Goal: Task Accomplishment & Management: Complete application form

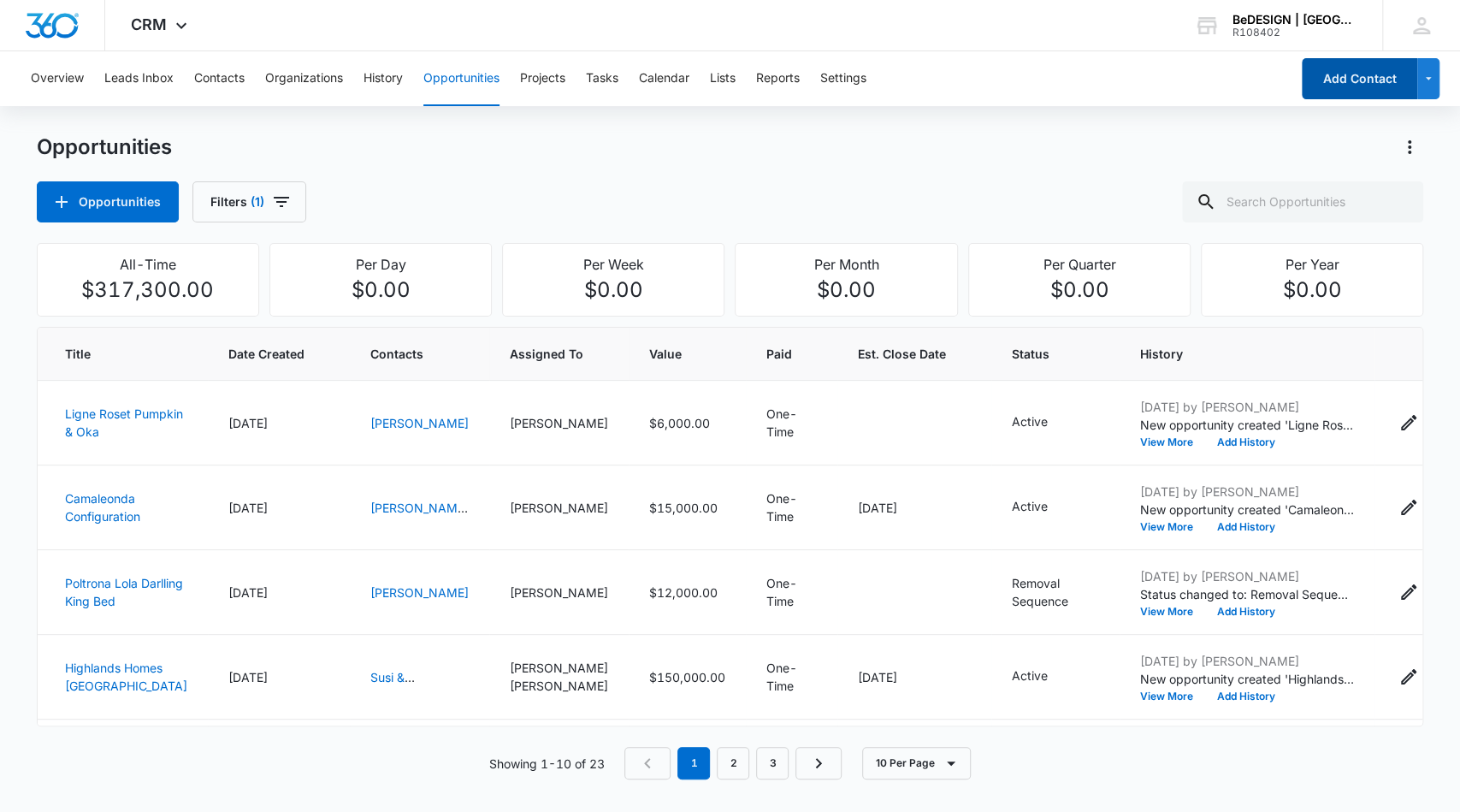
click at [1329, 80] on button "Add Contact" at bounding box center [1360, 78] width 116 height 41
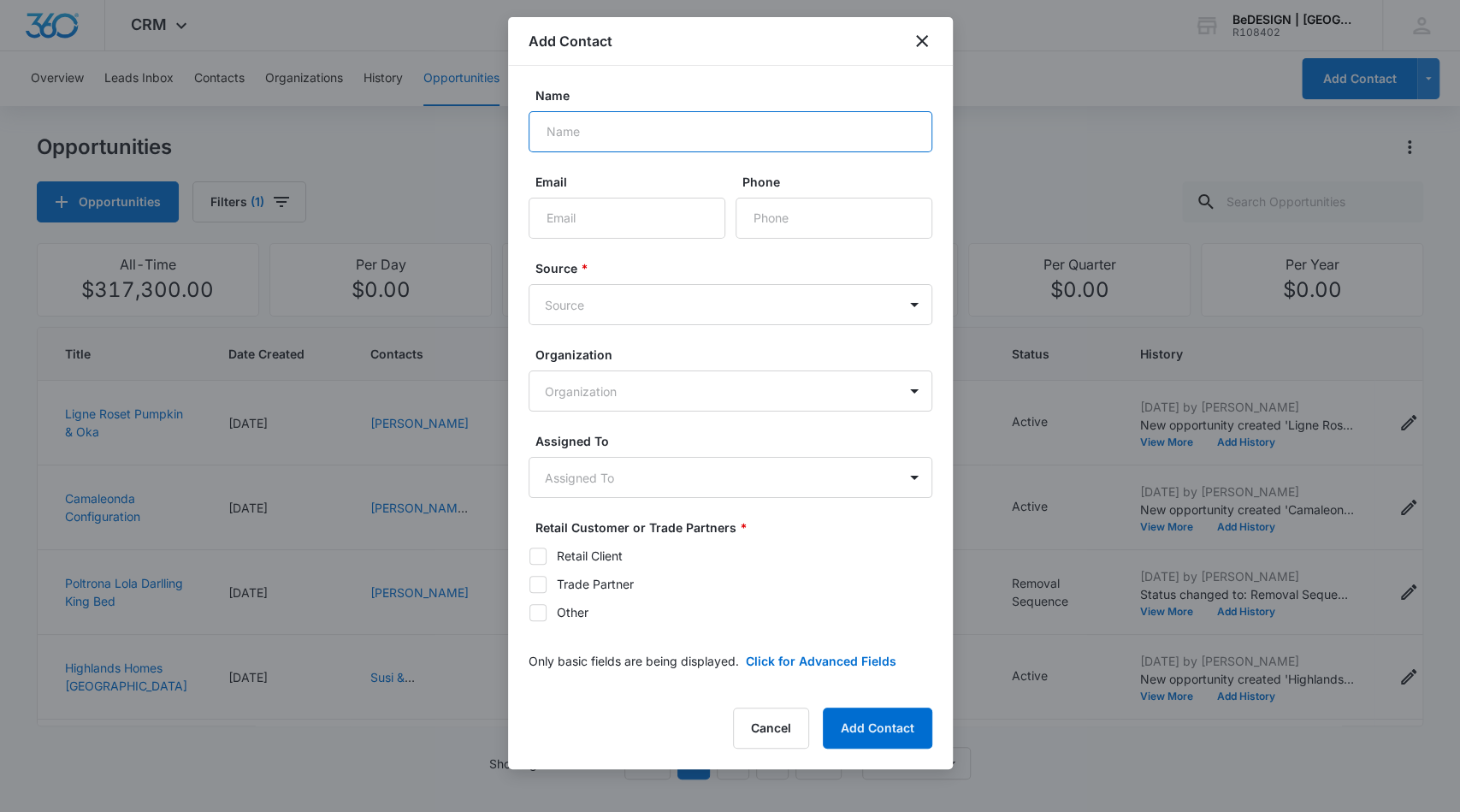
click at [739, 140] on input "Name" at bounding box center [730, 132] width 404 height 41
type input "[PERSON_NAME]"
click at [575, 234] on input "Email" at bounding box center [627, 218] width 197 height 41
click at [752, 220] on input "Phone" at bounding box center [834, 218] width 197 height 41
type input "[PHONE_NUMBER]"
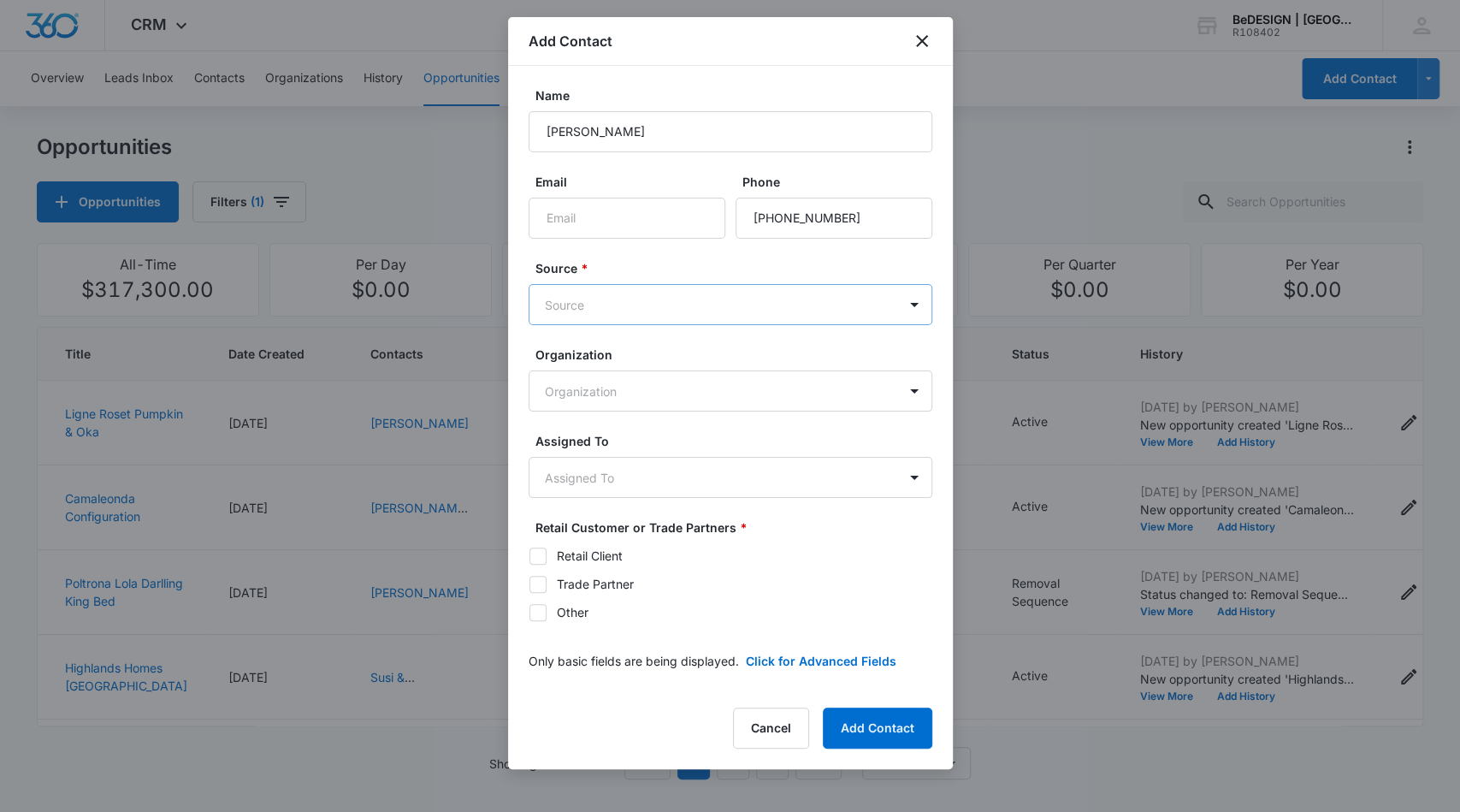
click at [709, 291] on body "CRM Apps Reputation Websites Forms CRM Email Social Content Ads Intelligence Fi…" at bounding box center [730, 406] width 1460 height 812
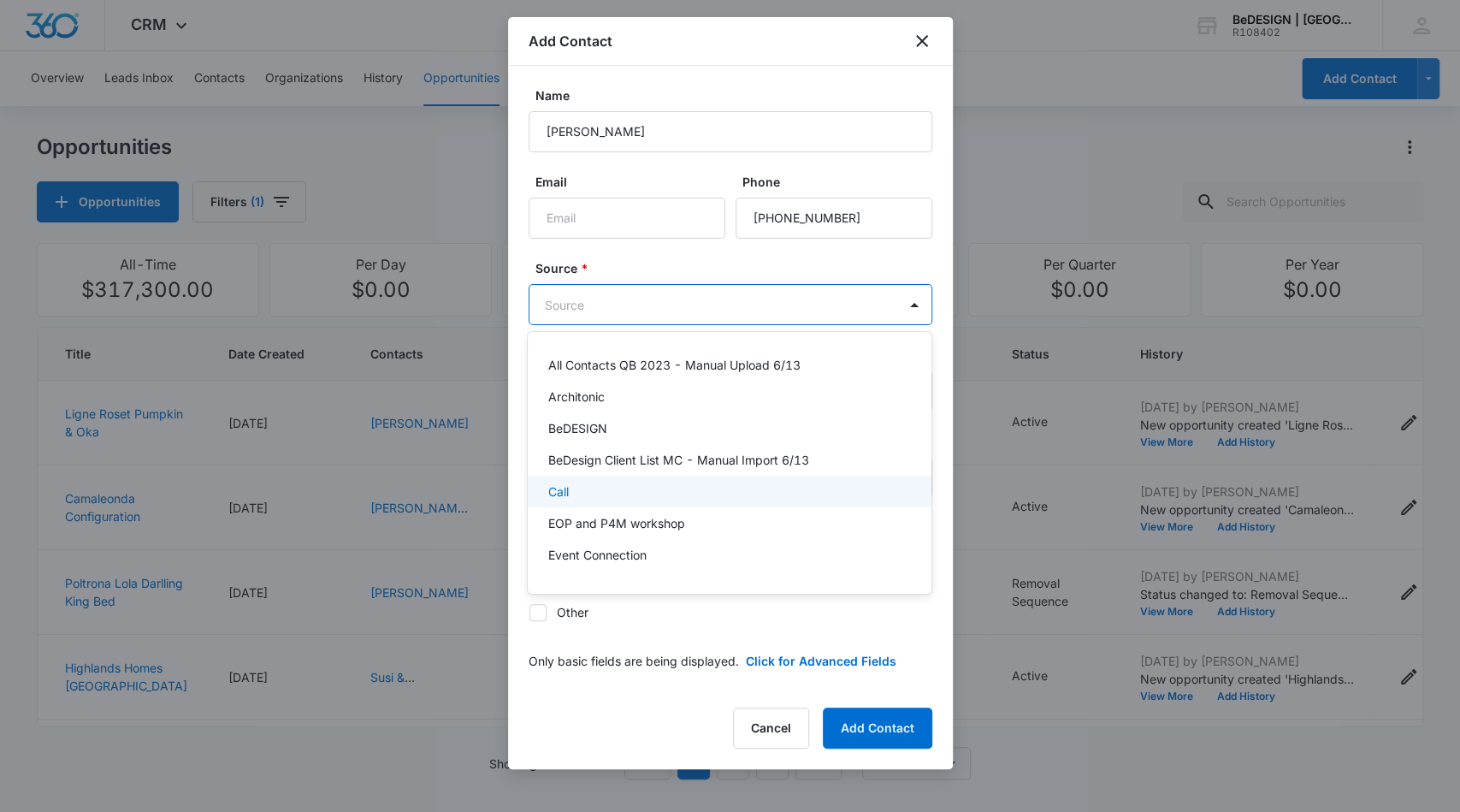
click at [674, 495] on div "Call" at bounding box center [728, 492] width 359 height 18
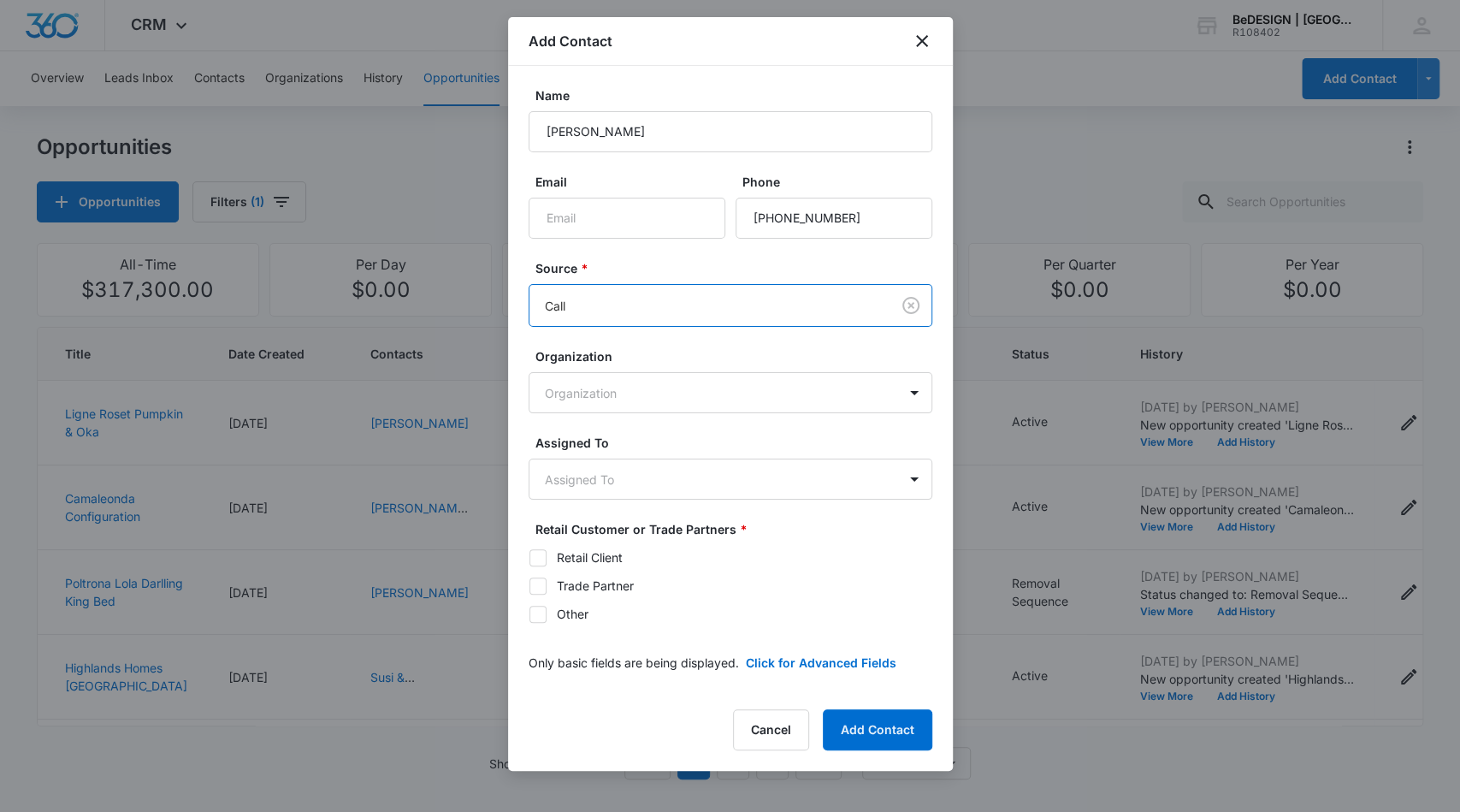
click at [706, 302] on body "CRM Apps Reputation Websites Forms CRM Email Social Content Ads Intelligence Fi…" at bounding box center [730, 406] width 1460 height 812
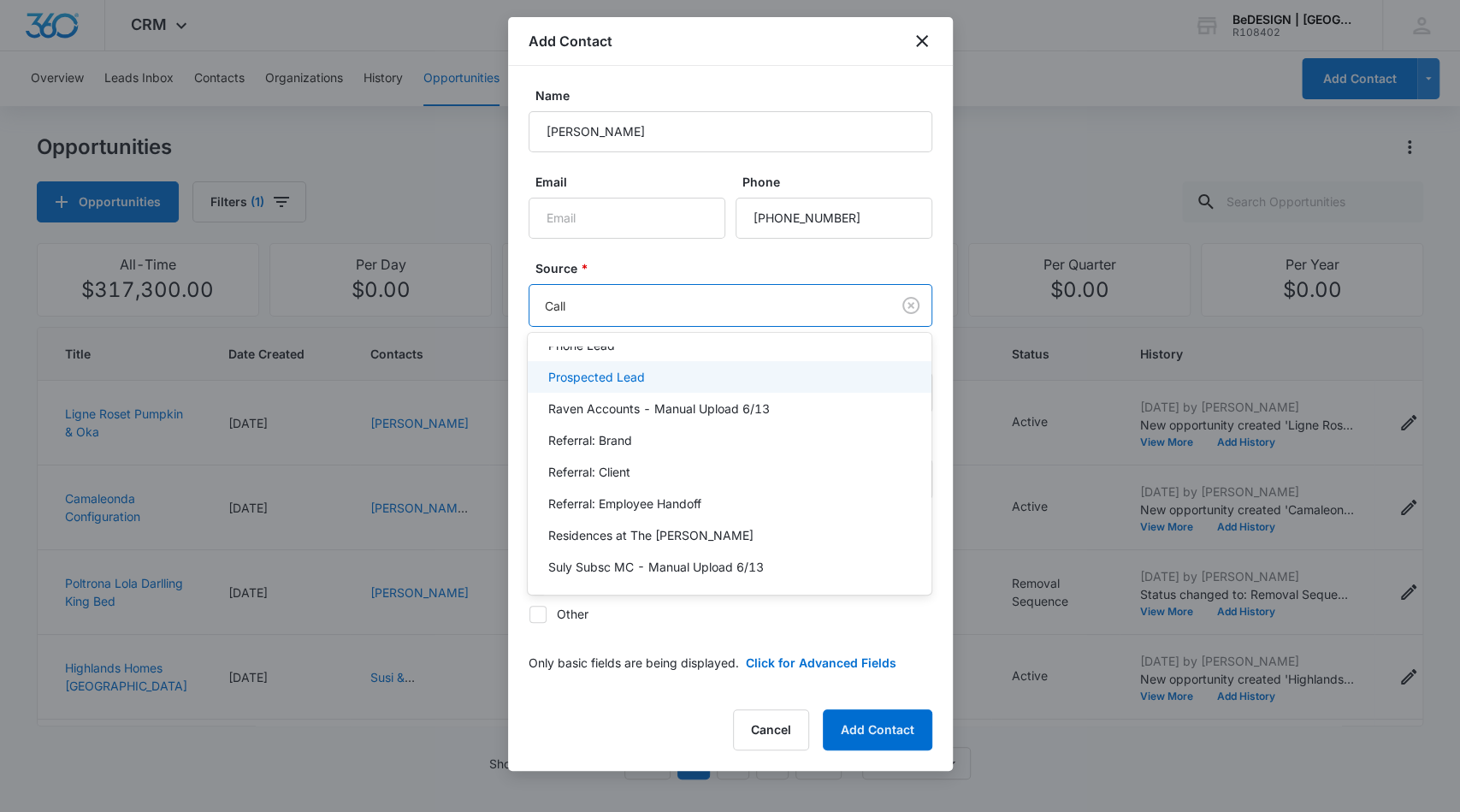
scroll to position [626, 0]
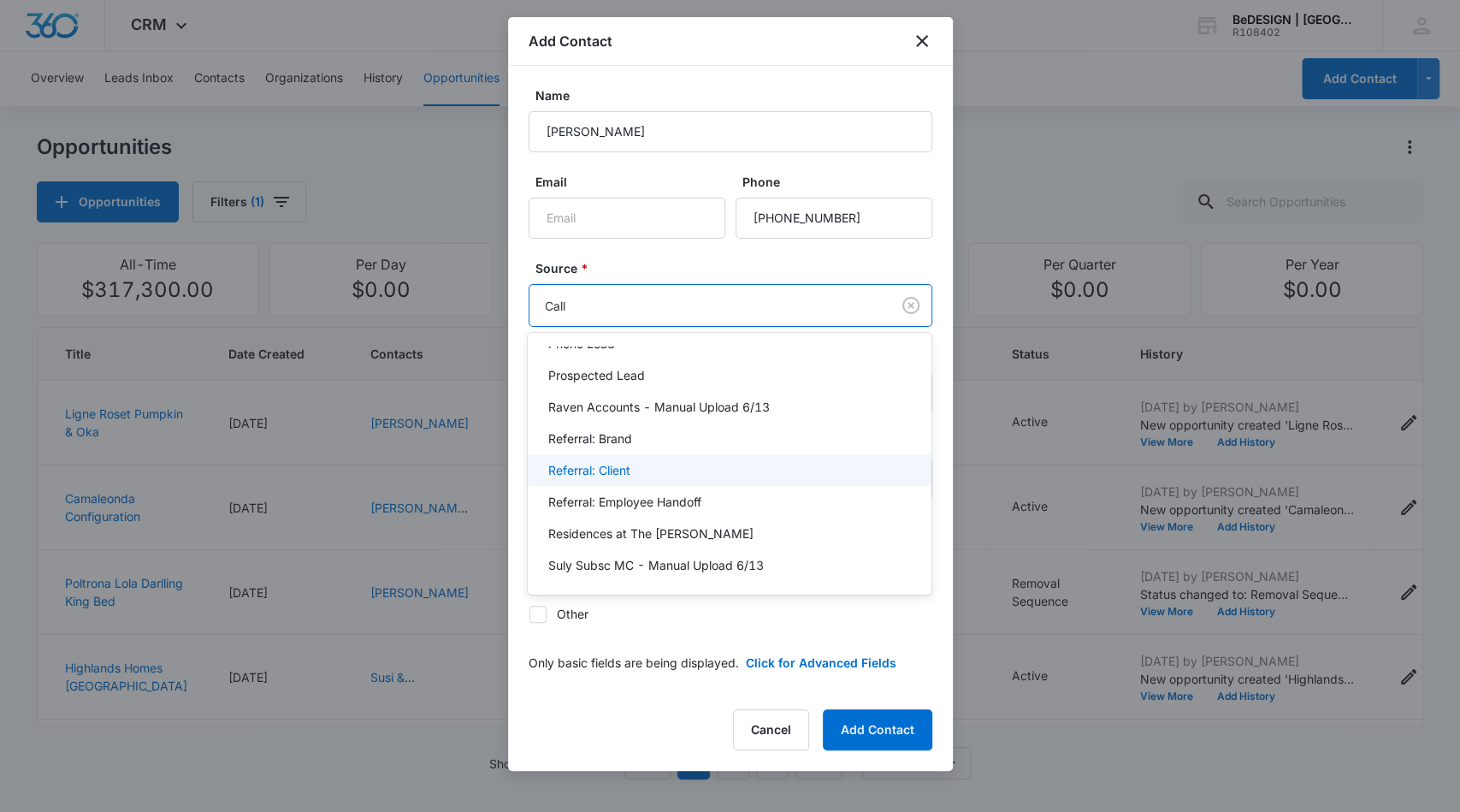
click at [692, 471] on div "Referral: Client" at bounding box center [728, 470] width 359 height 18
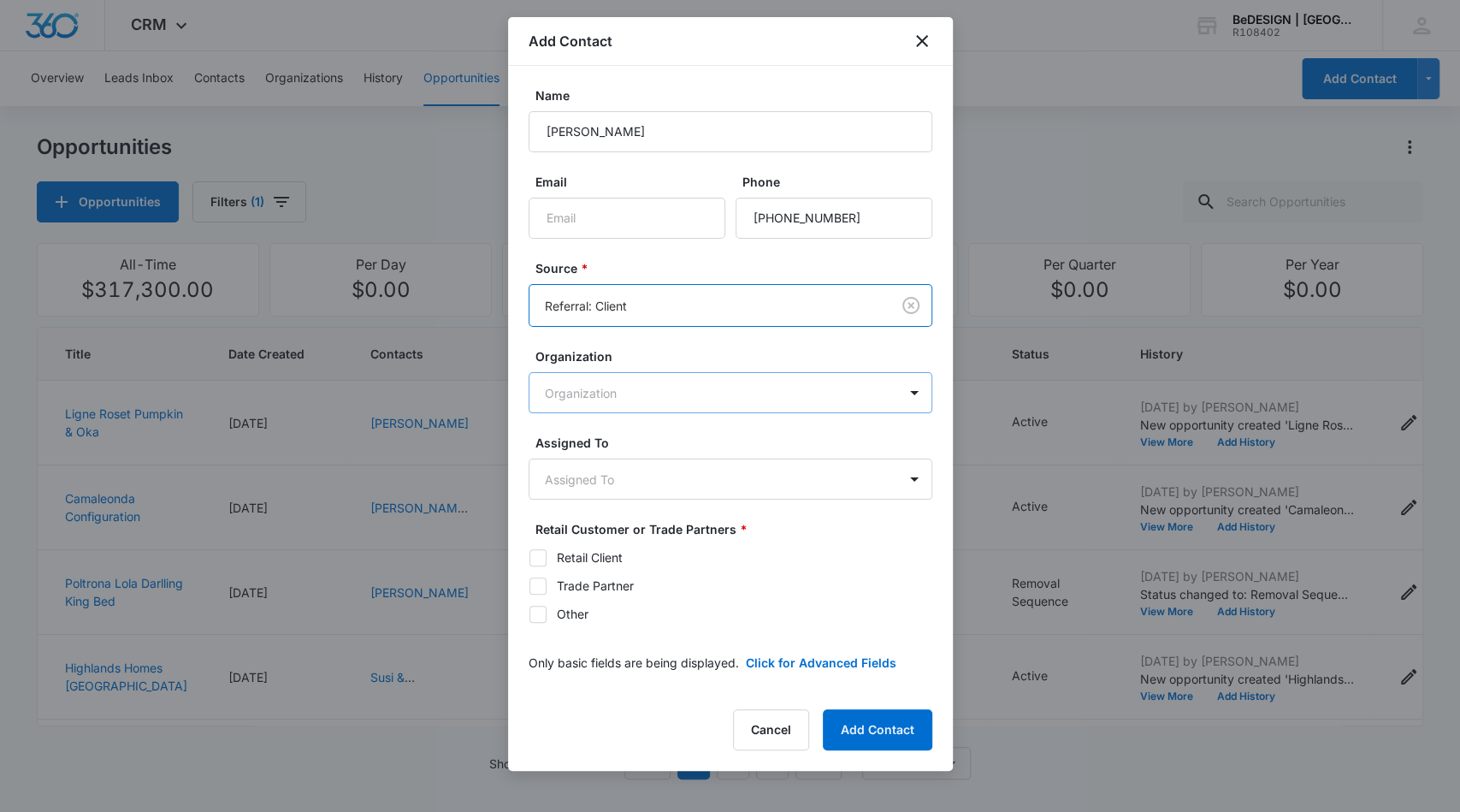
click at [694, 389] on body "CRM Apps Reputation Websites Forms CRM Email Social Content Ads Intelligence Fi…" at bounding box center [730, 406] width 1460 height 812
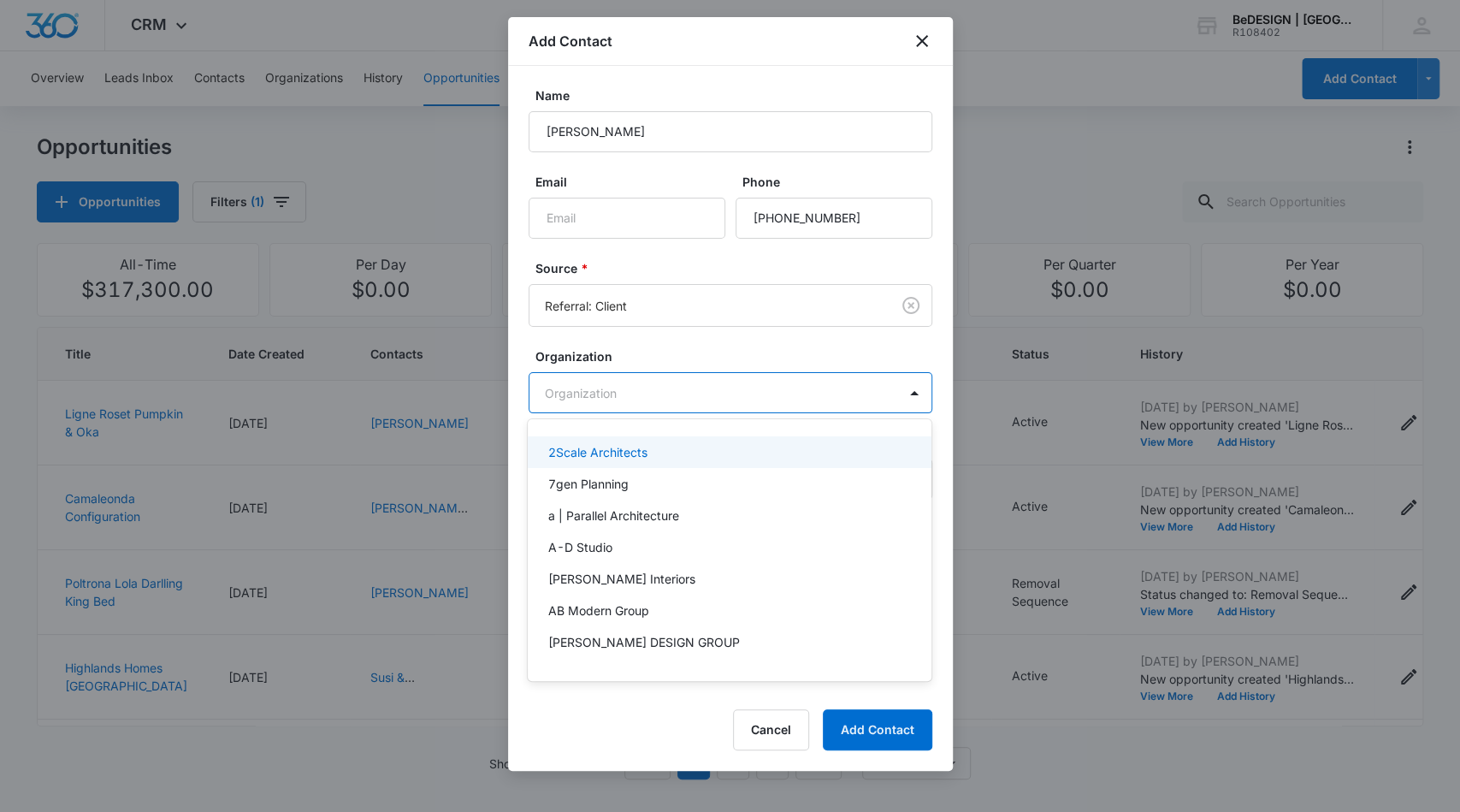
click at [694, 389] on div at bounding box center [730, 406] width 1460 height 812
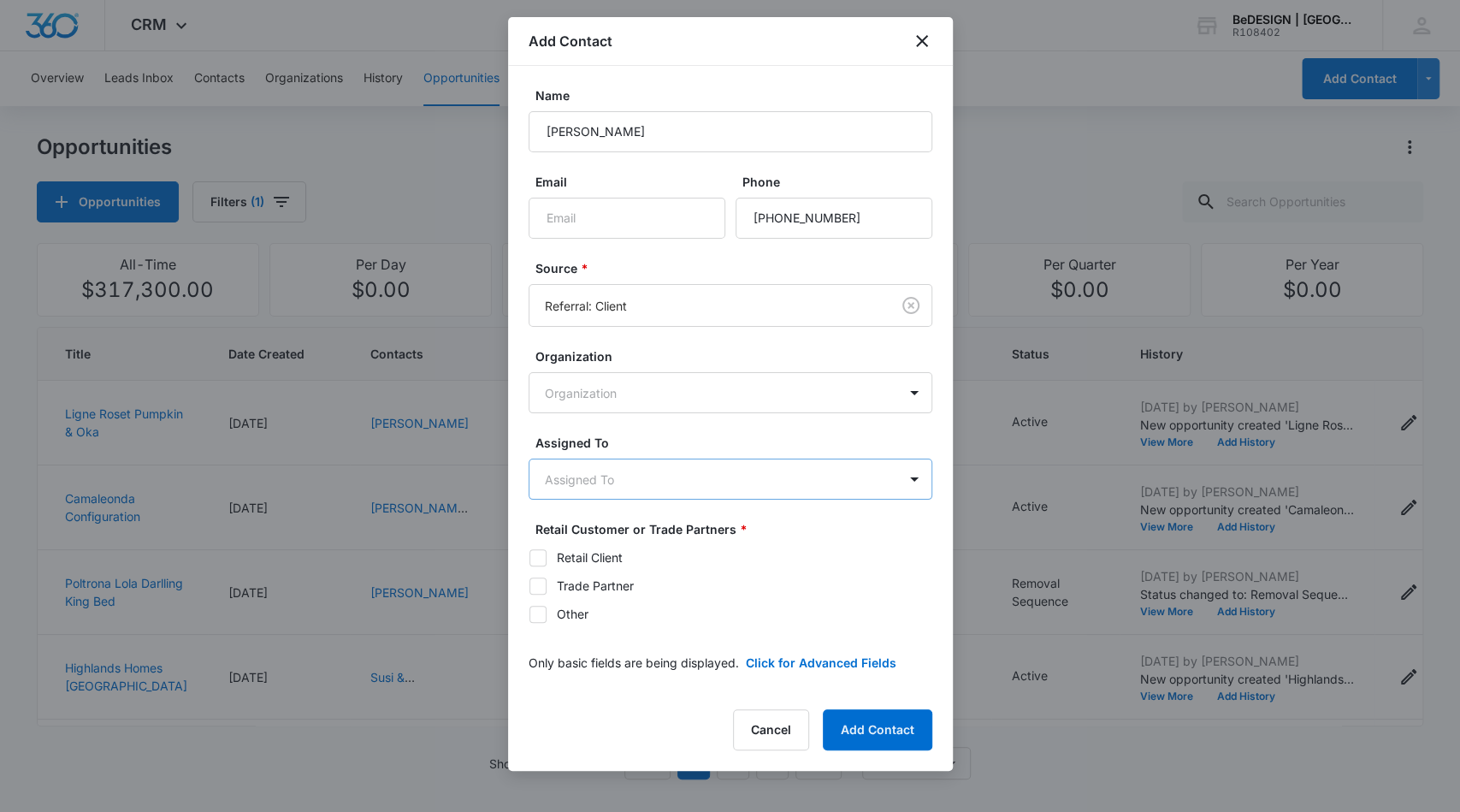
click at [705, 490] on body "CRM Apps Reputation Websites Forms CRM Email Social Content Ads Intelligence Fi…" at bounding box center [730, 406] width 1460 height 812
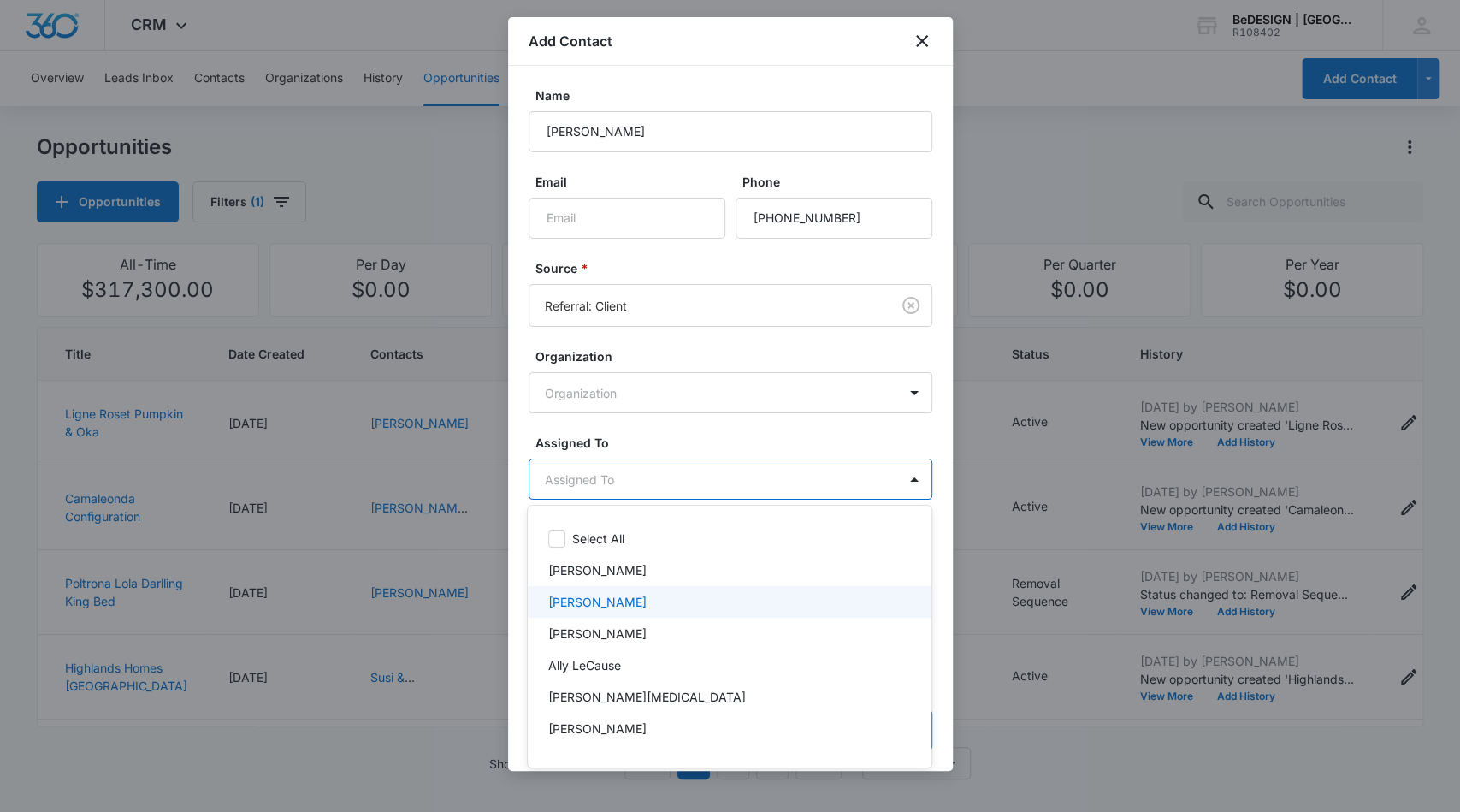
click at [708, 606] on div "[PERSON_NAME]" at bounding box center [728, 601] width 359 height 18
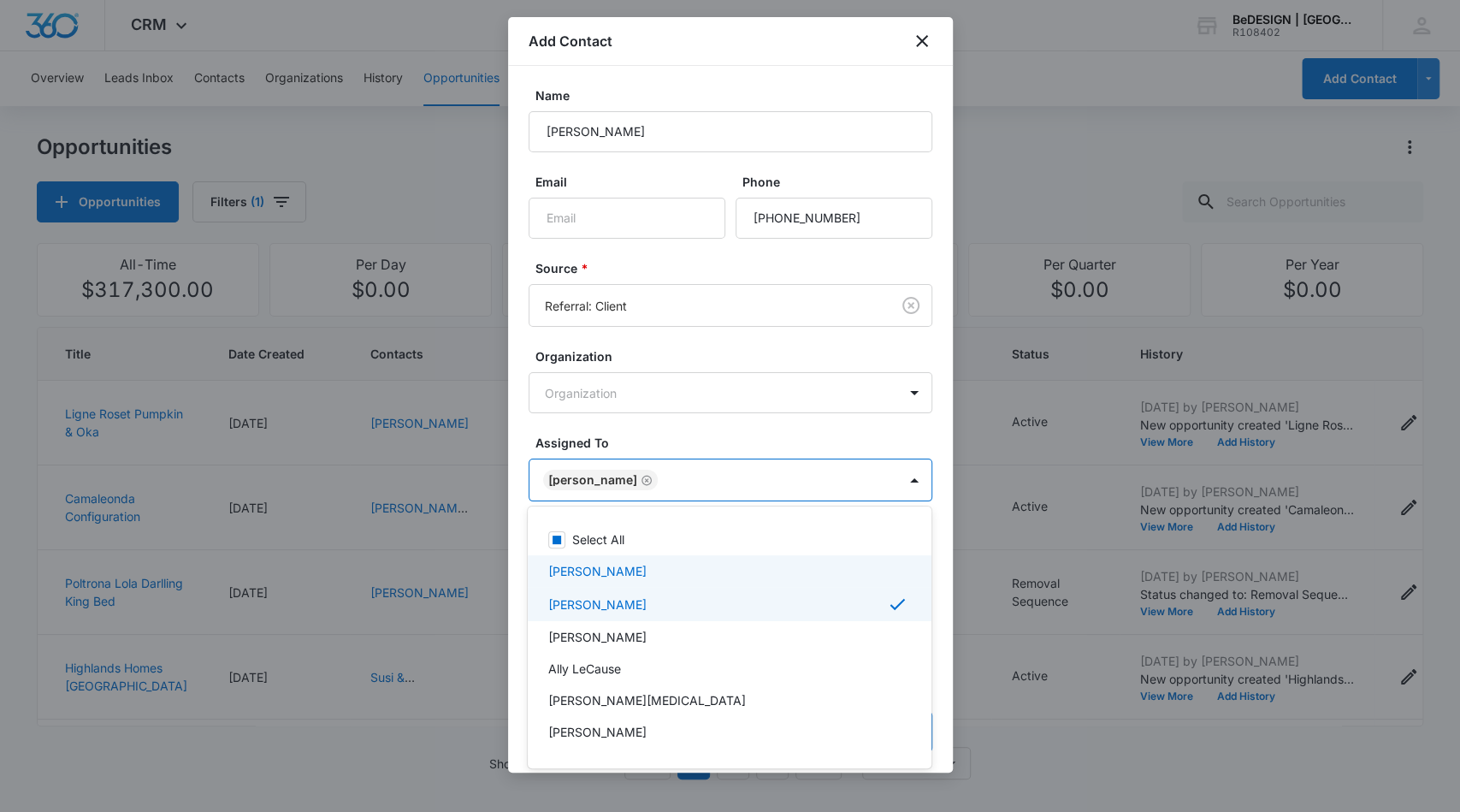
click at [946, 566] on div at bounding box center [730, 406] width 1460 height 812
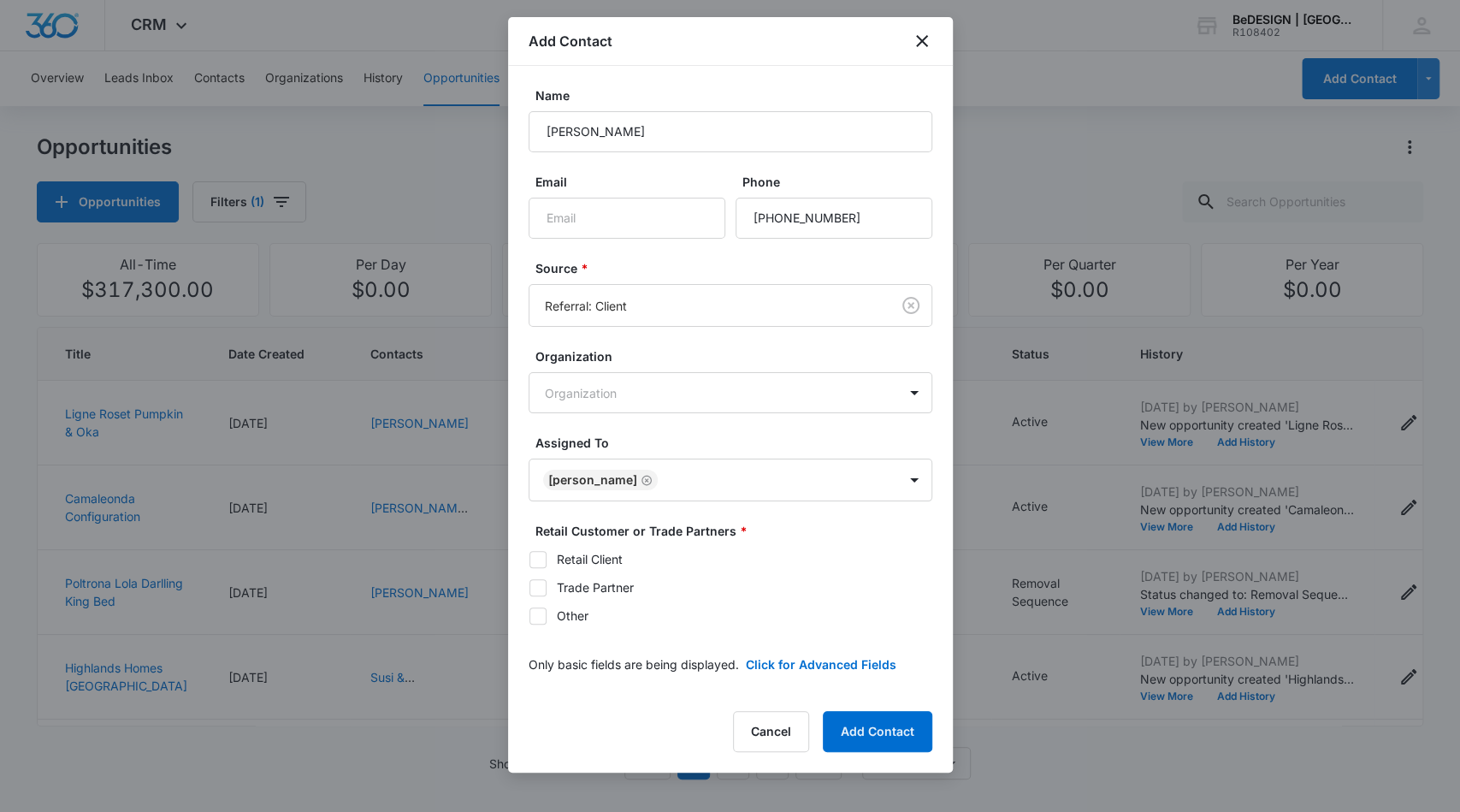
click at [536, 556] on icon at bounding box center [538, 559] width 16 height 16
click at [529, 558] on input "Retail Client" at bounding box center [529, 558] width 1 height 1
checkbox input "true"
click at [864, 730] on button "Add Contact" at bounding box center [877, 731] width 110 height 41
